Goal: Task Accomplishment & Management: Manage account settings

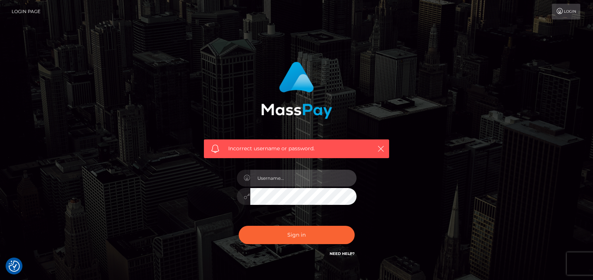
click at [327, 179] on input "text" at bounding box center [303, 178] width 106 height 17
type input "[EMAIL_ADDRESS][DOMAIN_NAME]"
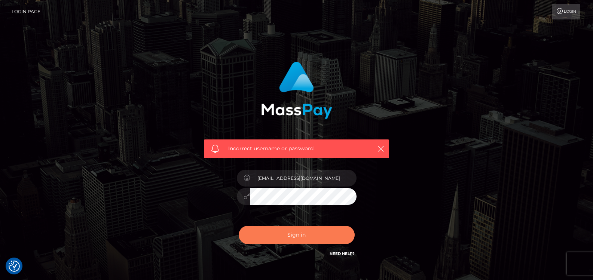
click at [296, 236] on button "Sign in" at bounding box center [297, 235] width 116 height 18
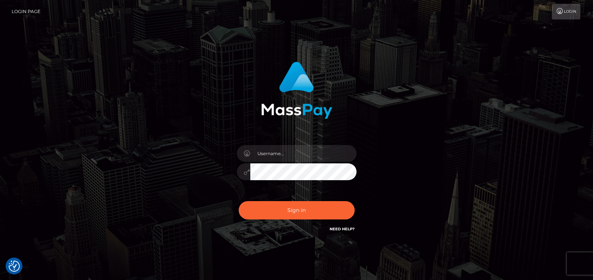
checkbox input "true"
